Goal: Complete application form

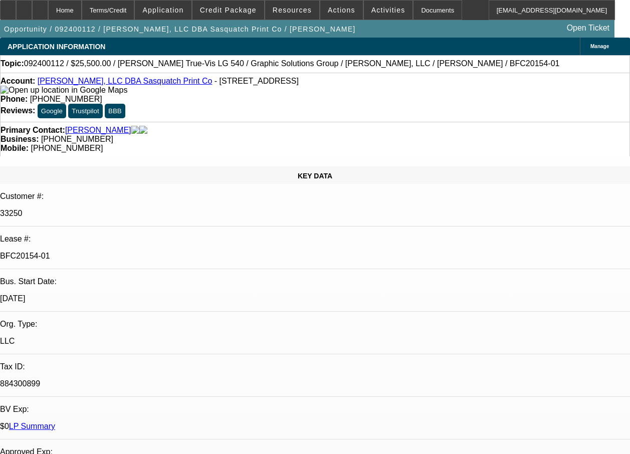
select select "0"
select select "2"
select select "0"
select select "2"
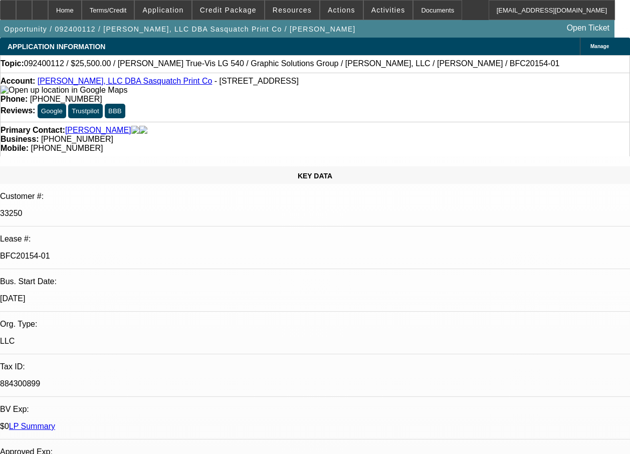
select select "0"
select select "2"
select select "0"
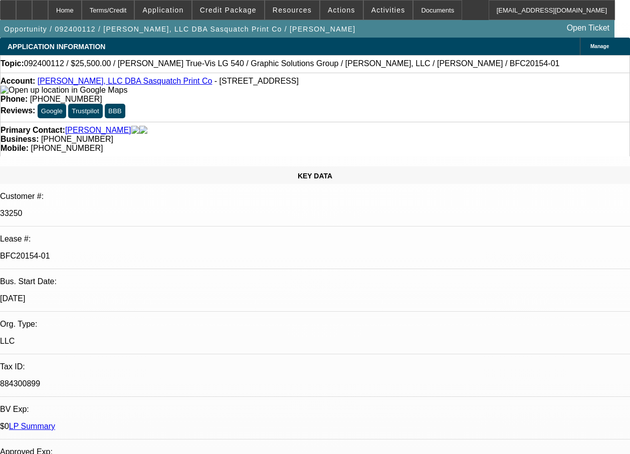
select select "2"
select select "0"
select select "1"
select select "2"
select select "6"
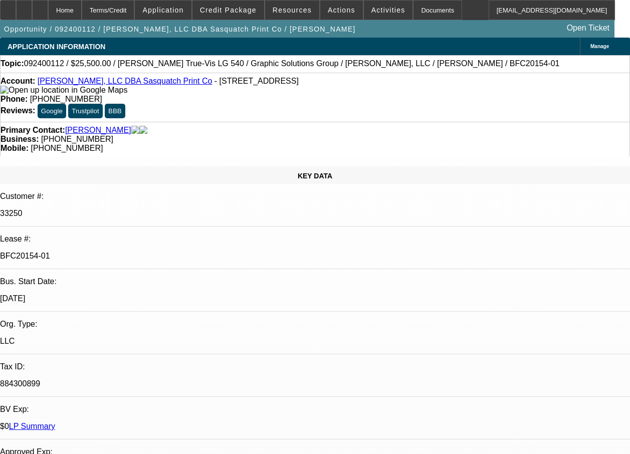
select select "1"
select select "2"
select select "6"
select select "1"
select select "2"
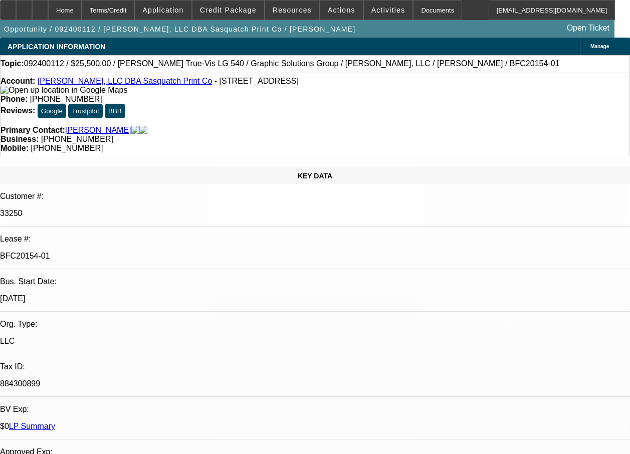
select select "6"
select select "1"
select select "2"
select select "6"
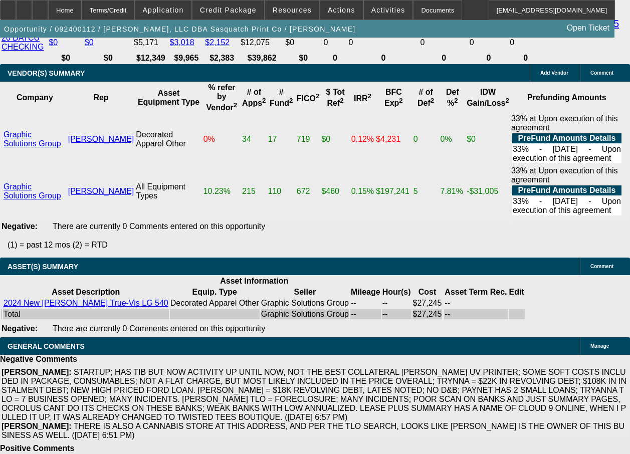
scroll to position [2261, 0]
